Goal: Information Seeking & Learning: Understand process/instructions

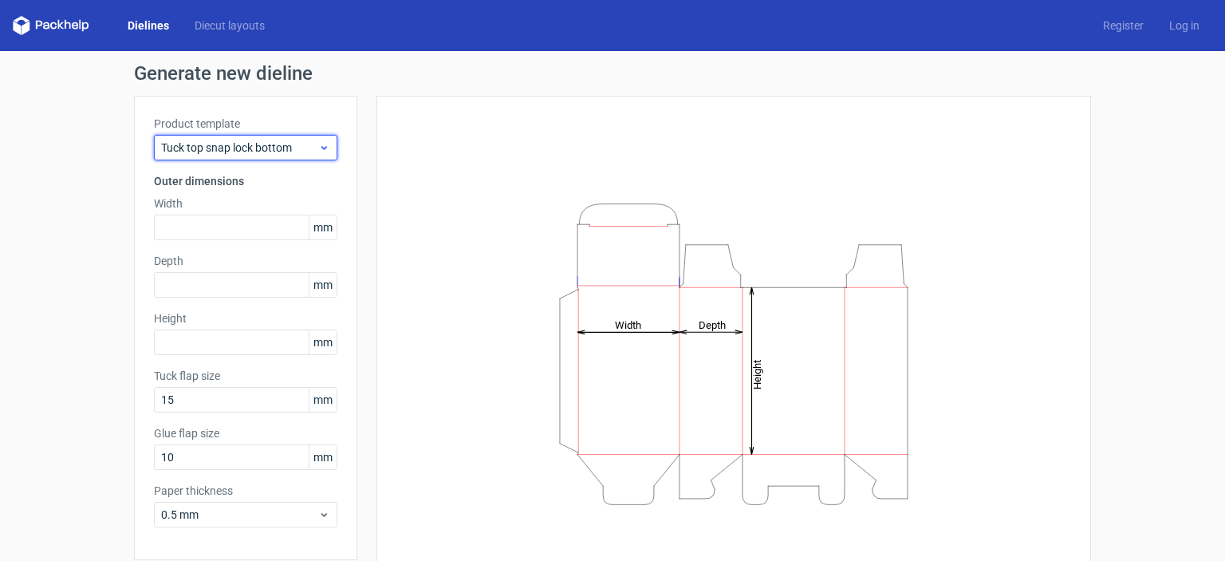
click at [318, 147] on icon at bounding box center [324, 147] width 12 height 13
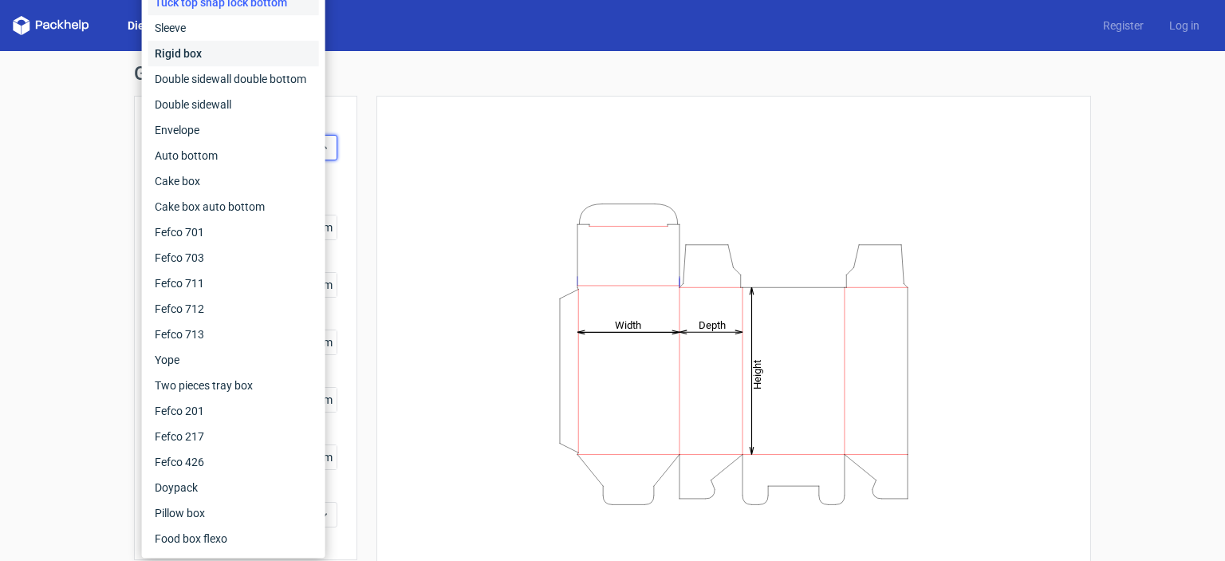
click at [258, 43] on div "Rigid box" at bounding box center [233, 54] width 171 height 26
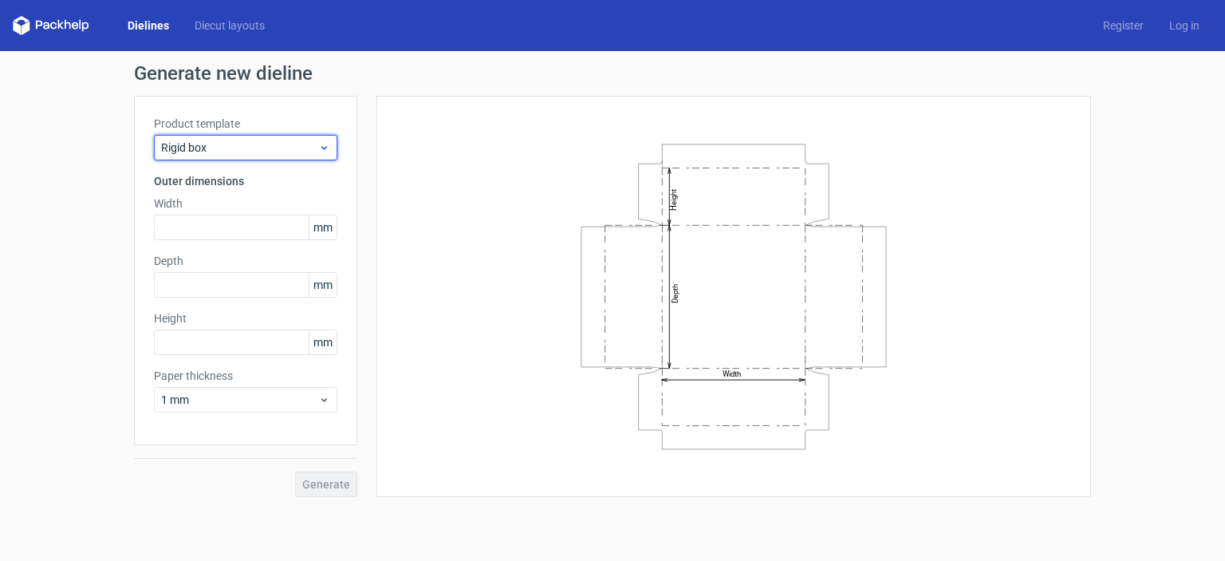
click at [317, 135] on div "Rigid box" at bounding box center [245, 148] width 183 height 26
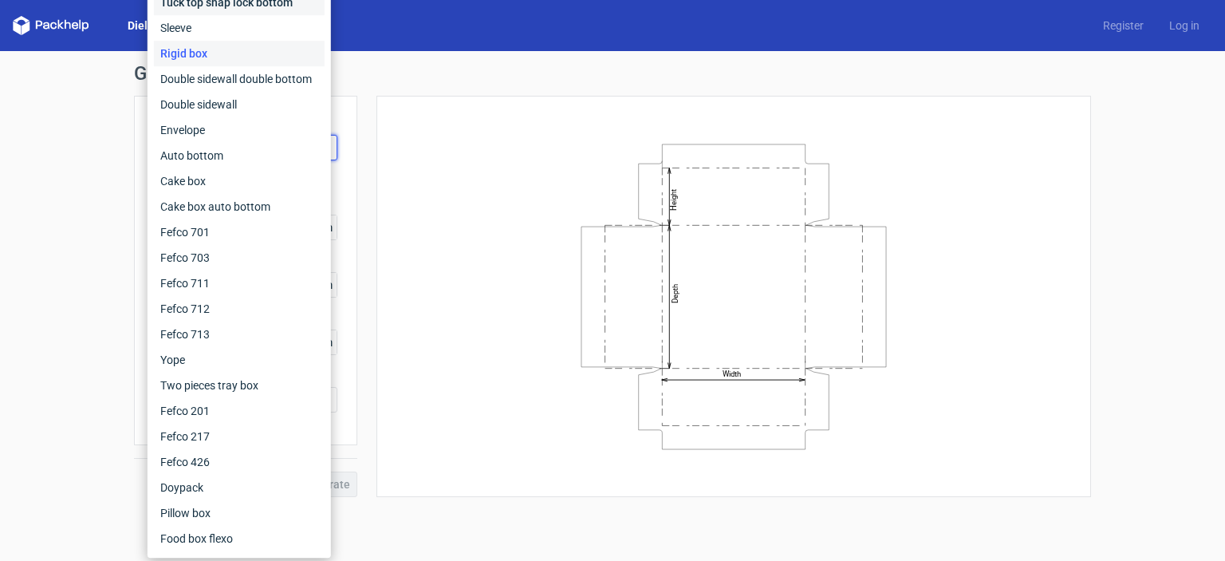
click at [212, 2] on div "Tuck top snap lock bottom" at bounding box center [239, 3] width 171 height 26
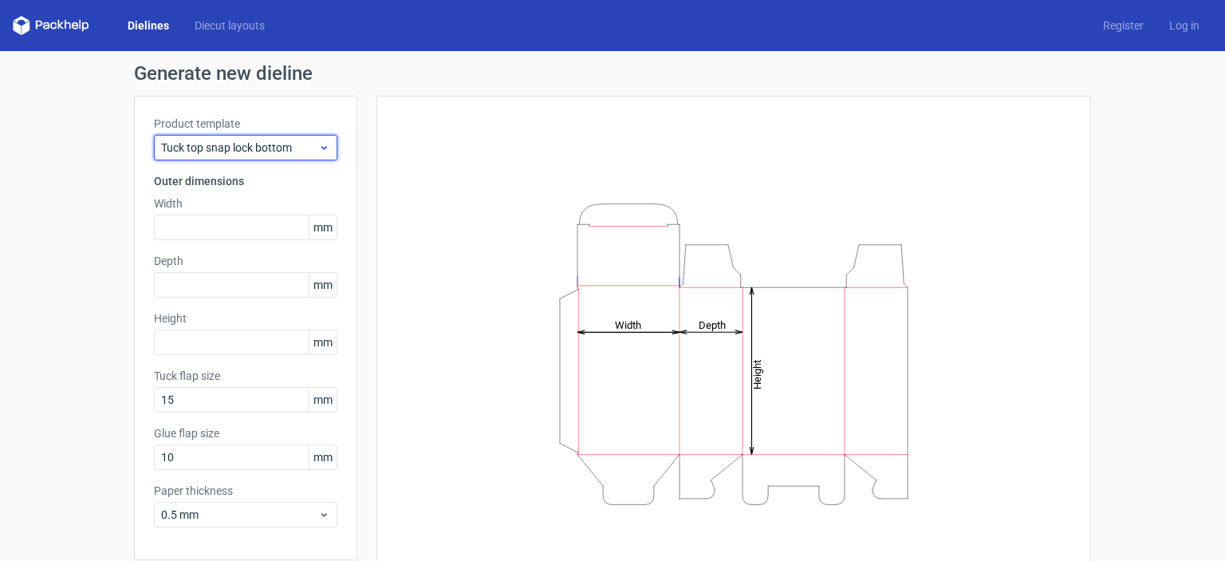
click at [329, 152] on div "Tuck top snap lock bottom" at bounding box center [245, 148] width 183 height 26
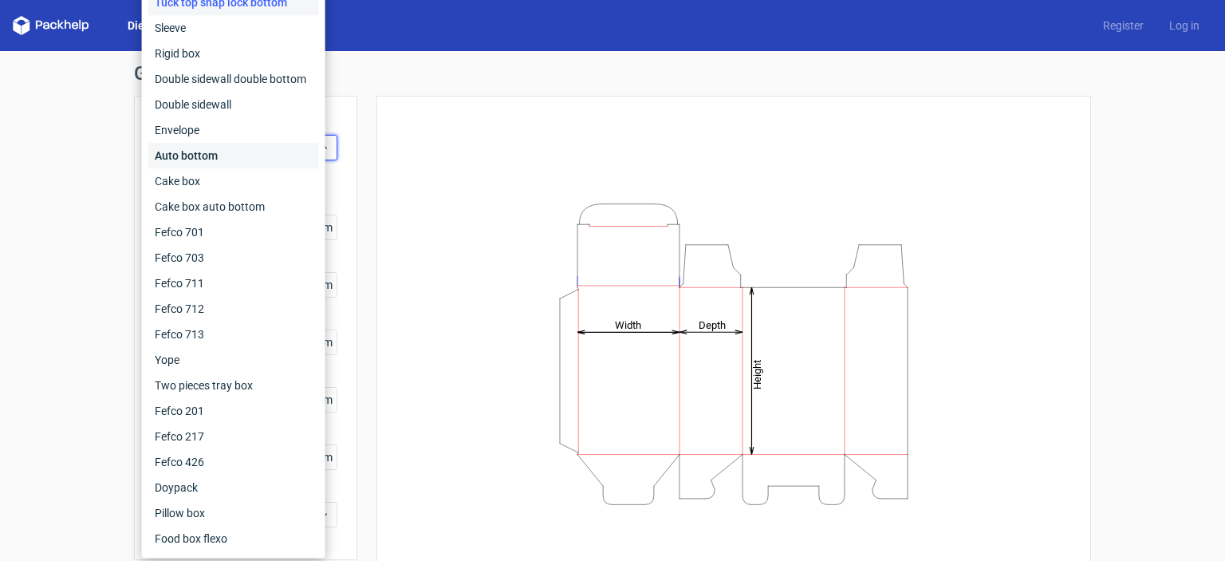
click at [234, 146] on div "Auto bottom" at bounding box center [233, 156] width 171 height 26
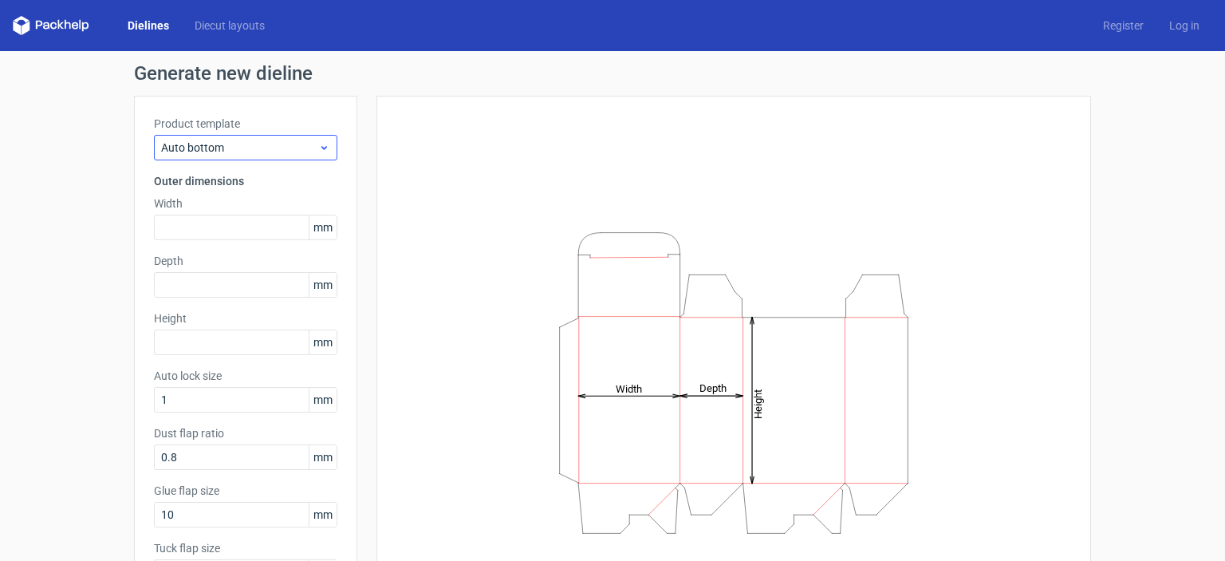
click at [271, 135] on div "Product template Auto bottom" at bounding box center [245, 138] width 183 height 45
click at [271, 140] on span "Auto bottom" at bounding box center [239, 148] width 157 height 16
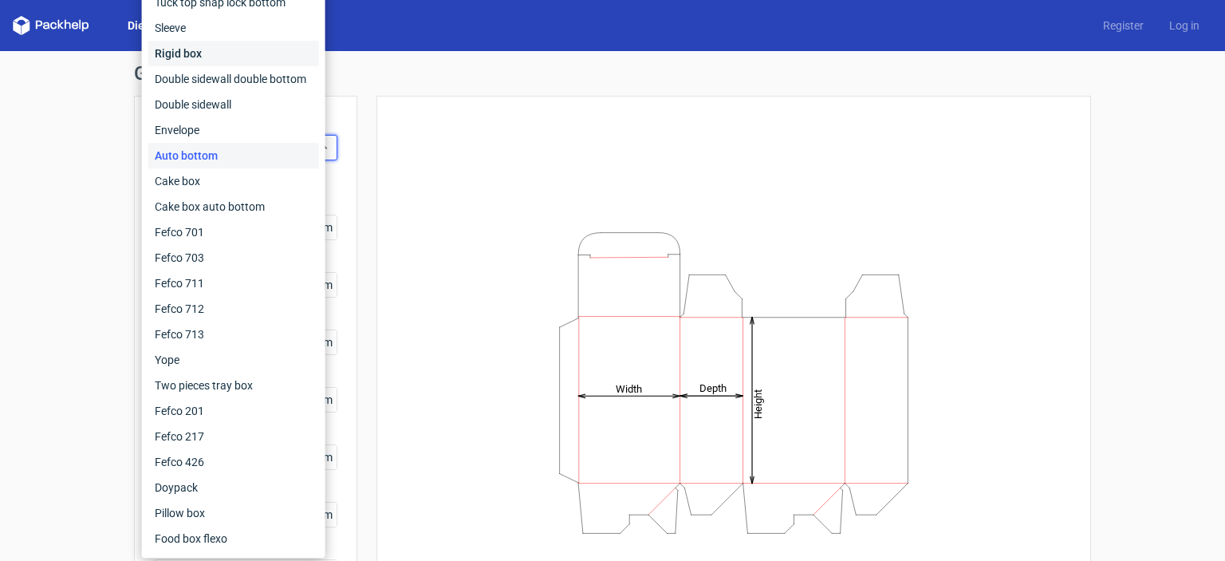
click at [238, 64] on div "Rigid box" at bounding box center [233, 54] width 171 height 26
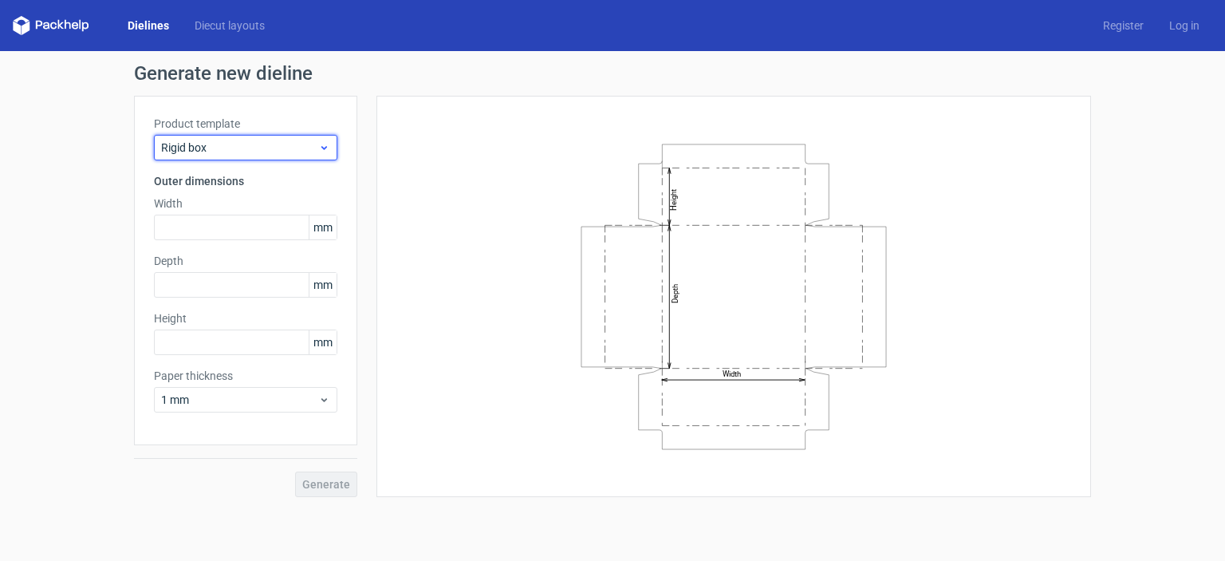
click at [257, 148] on span "Rigid box" at bounding box center [239, 148] width 157 height 16
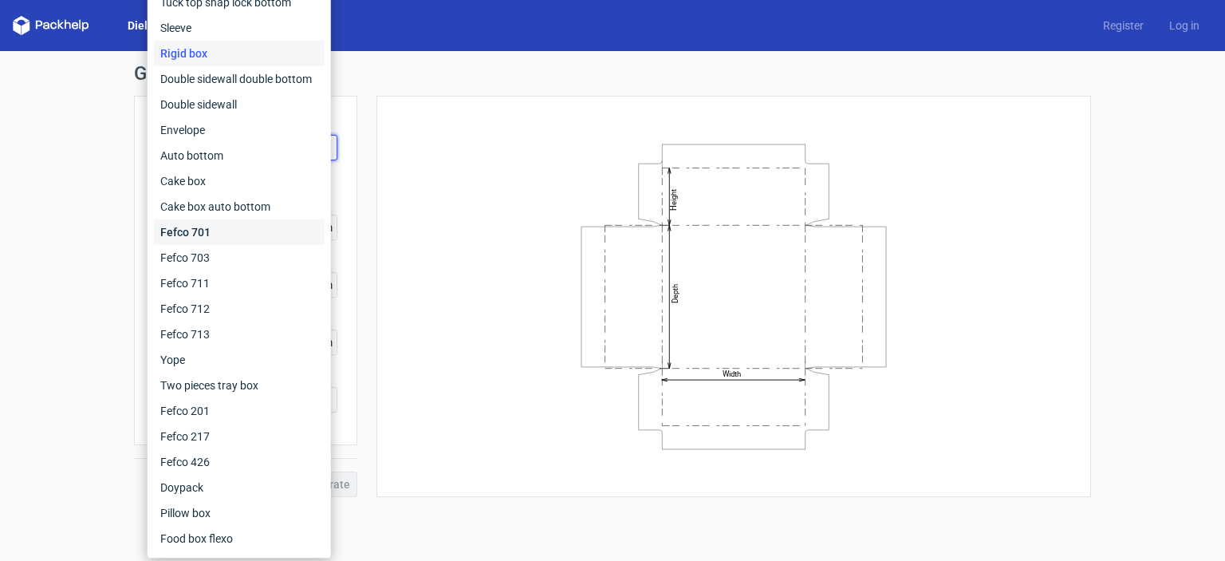
click at [228, 232] on div "Fefco 701" at bounding box center [239, 232] width 171 height 26
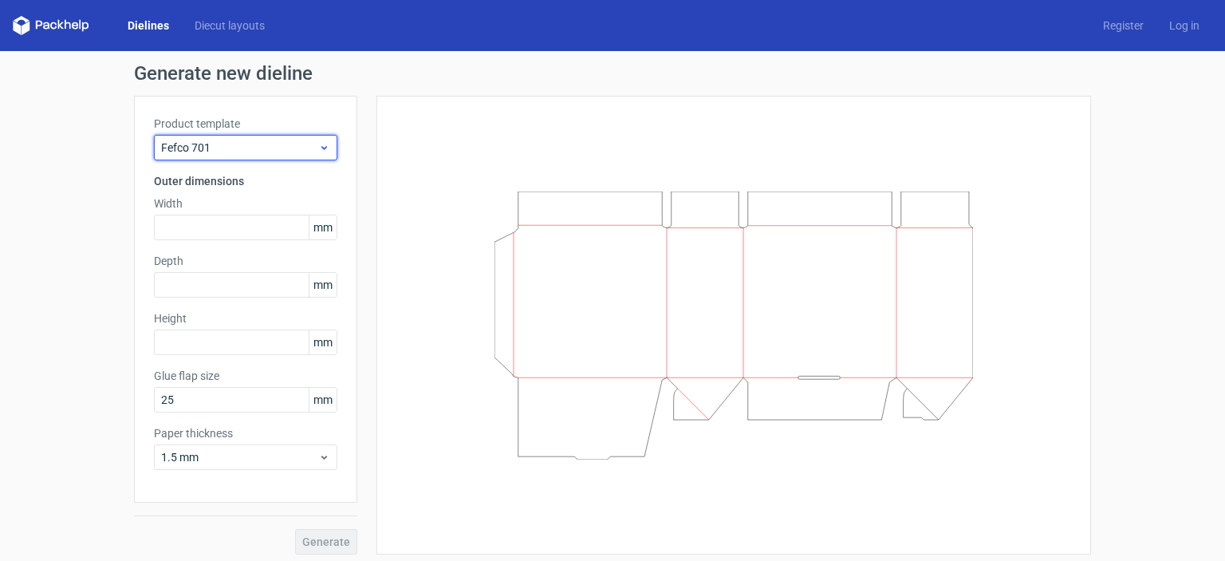
click at [223, 144] on span "Fefco 701" at bounding box center [239, 148] width 157 height 16
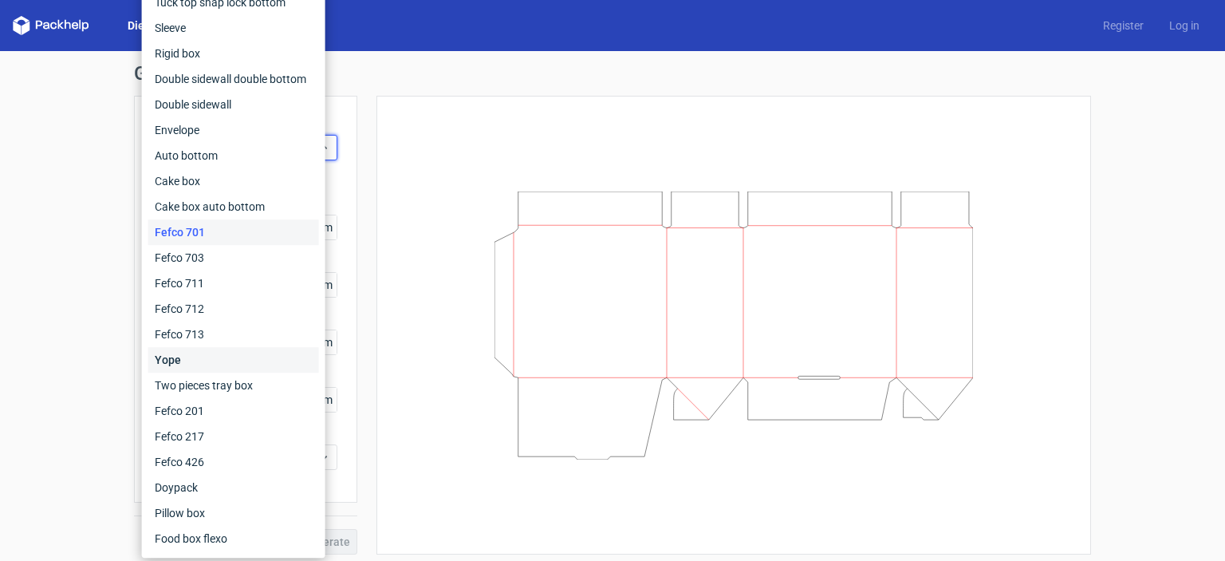
click at [209, 365] on div "Yope" at bounding box center [233, 360] width 171 height 26
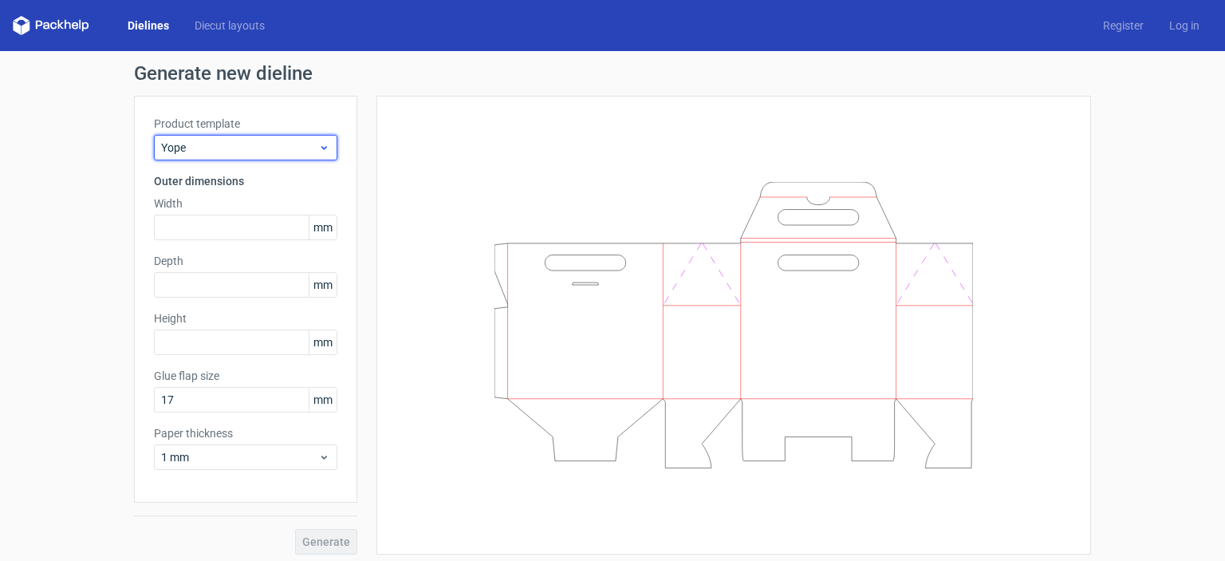
click at [274, 146] on span "Yope" at bounding box center [239, 148] width 157 height 16
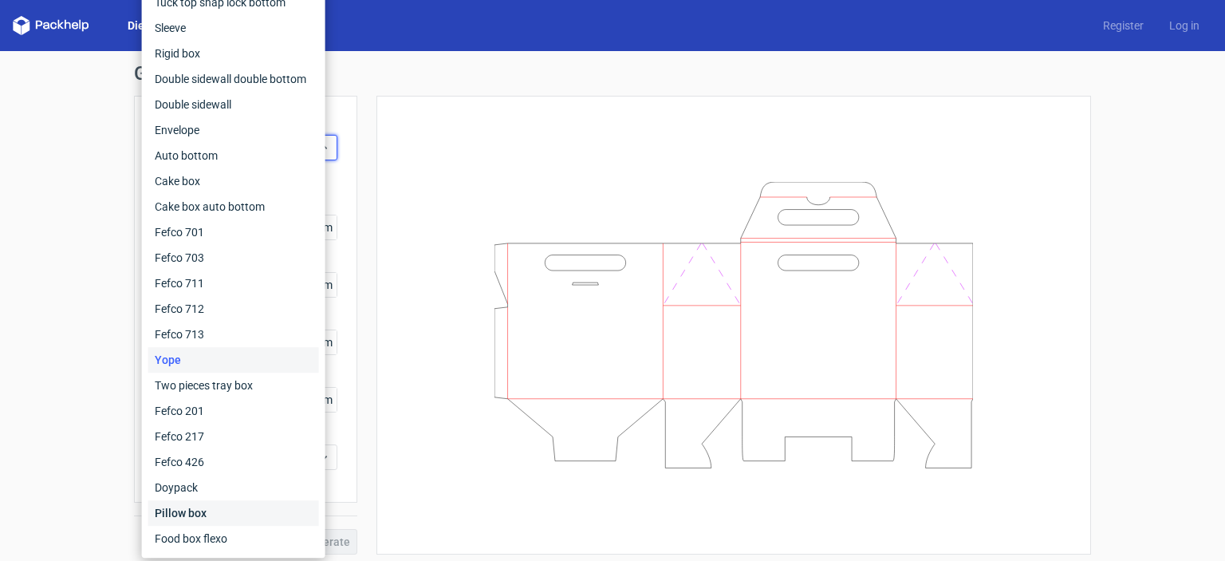
click at [209, 523] on div "Pillow box" at bounding box center [233, 513] width 171 height 26
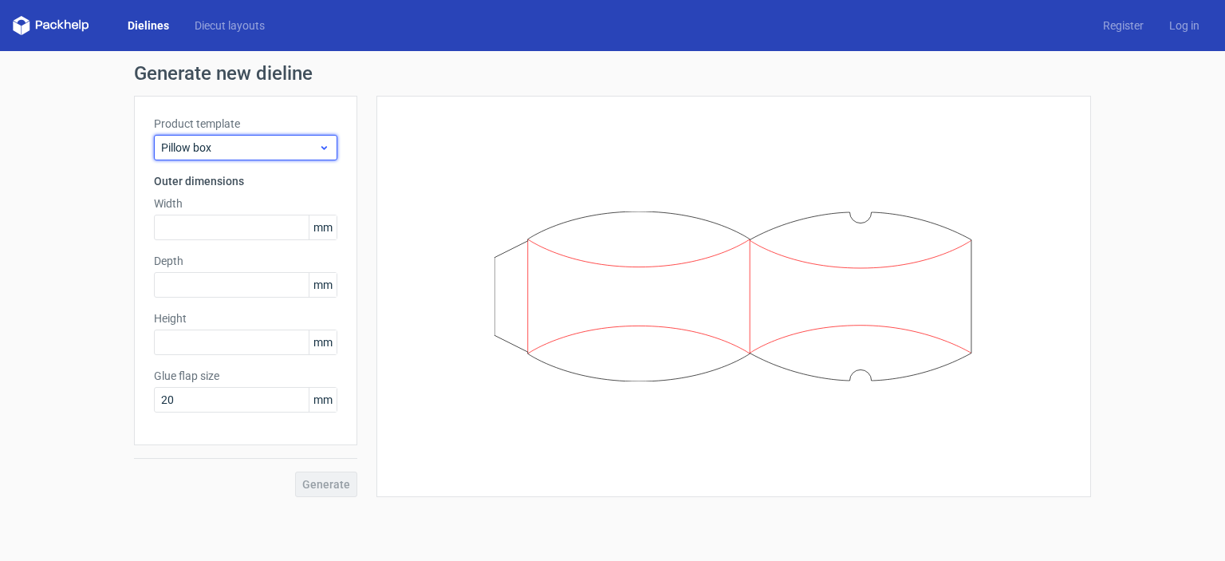
click at [262, 143] on span "Pillow box" at bounding box center [239, 148] width 157 height 16
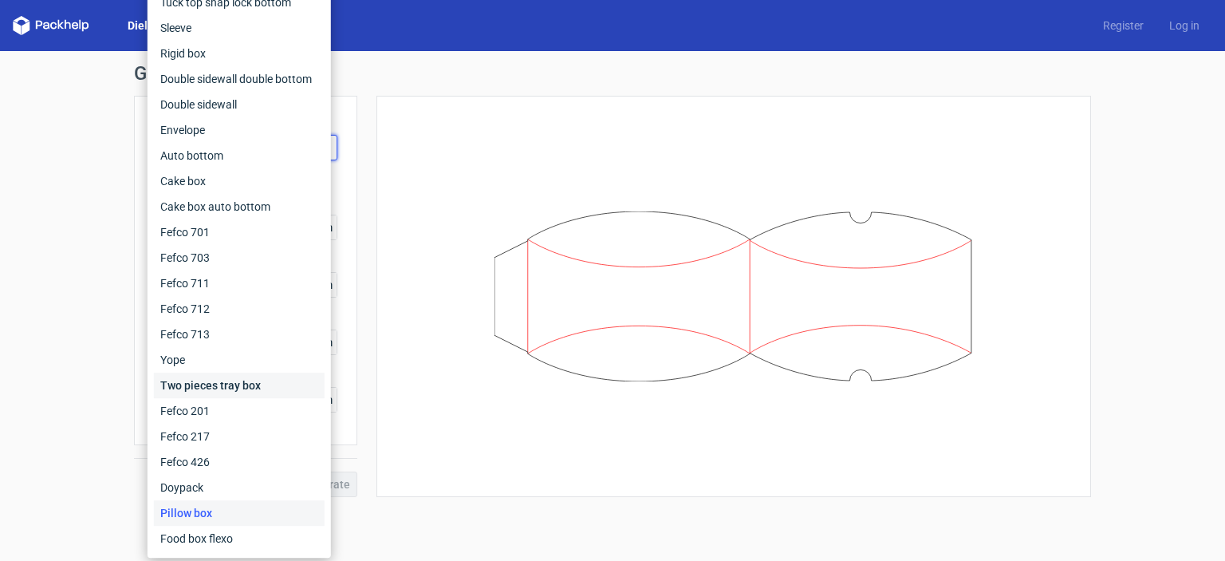
click at [191, 383] on div "Two pieces tray box" at bounding box center [239, 385] width 171 height 26
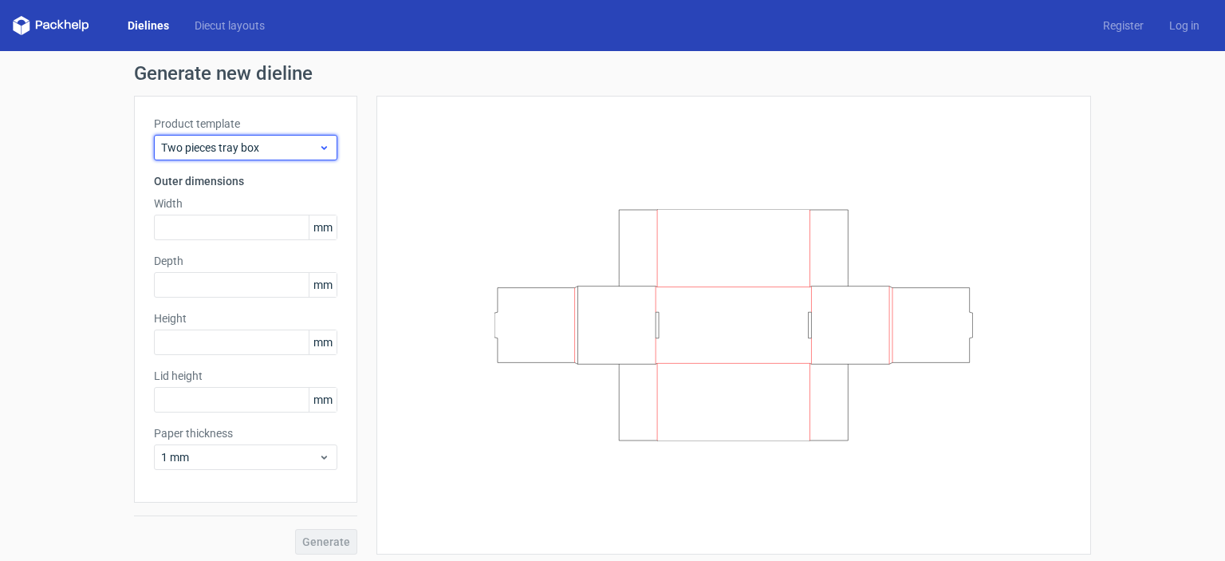
click at [227, 140] on span "Two pieces tray box" at bounding box center [239, 148] width 157 height 16
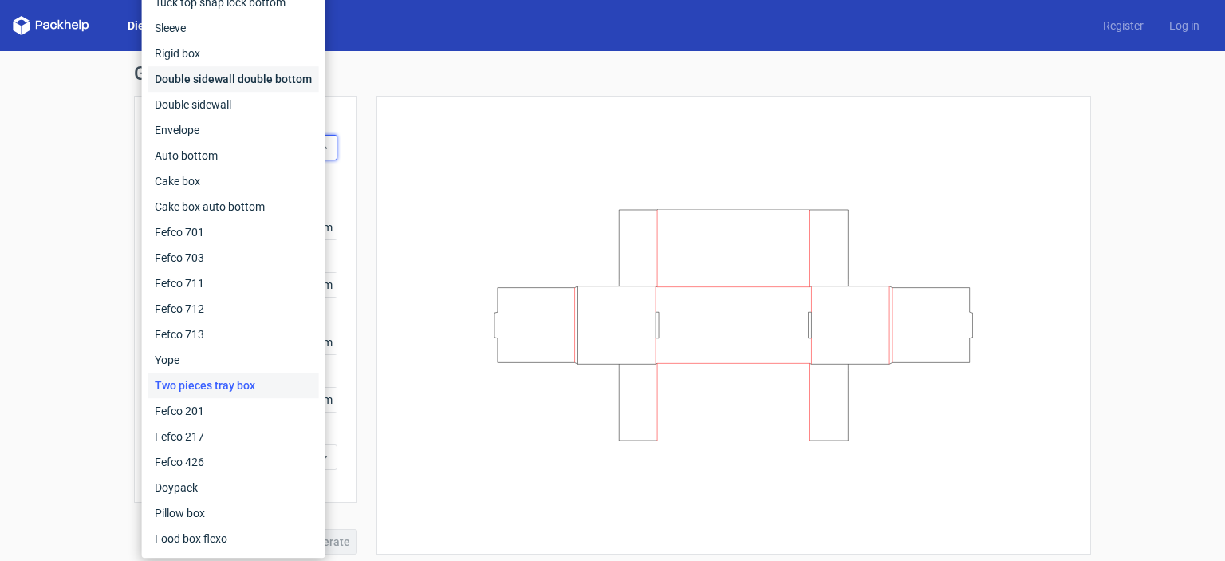
click at [223, 67] on div "Double sidewall double bottom" at bounding box center [233, 79] width 171 height 26
